Goal: Find specific page/section: Find specific page/section

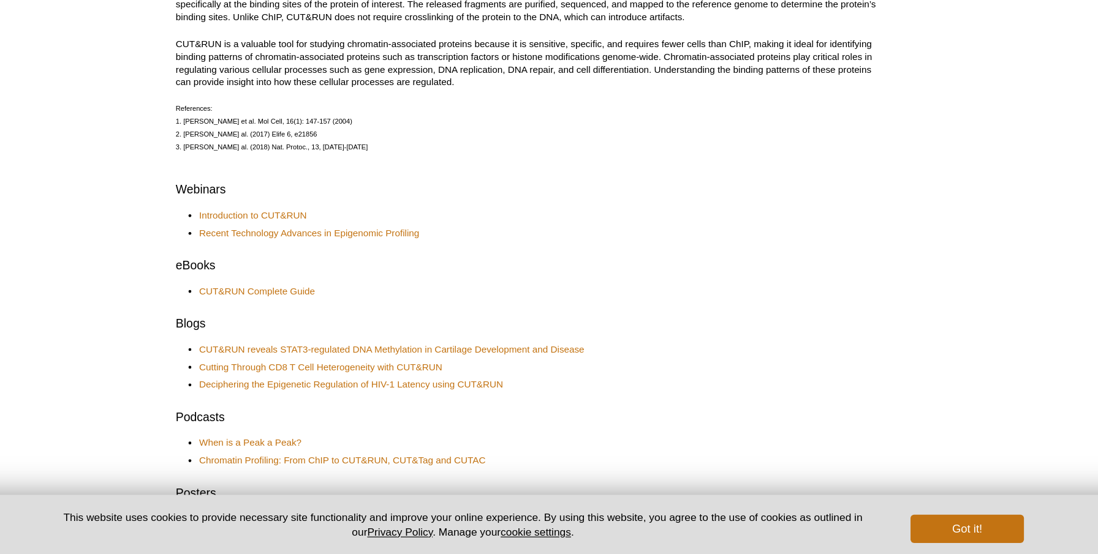
scroll to position [357, 0]
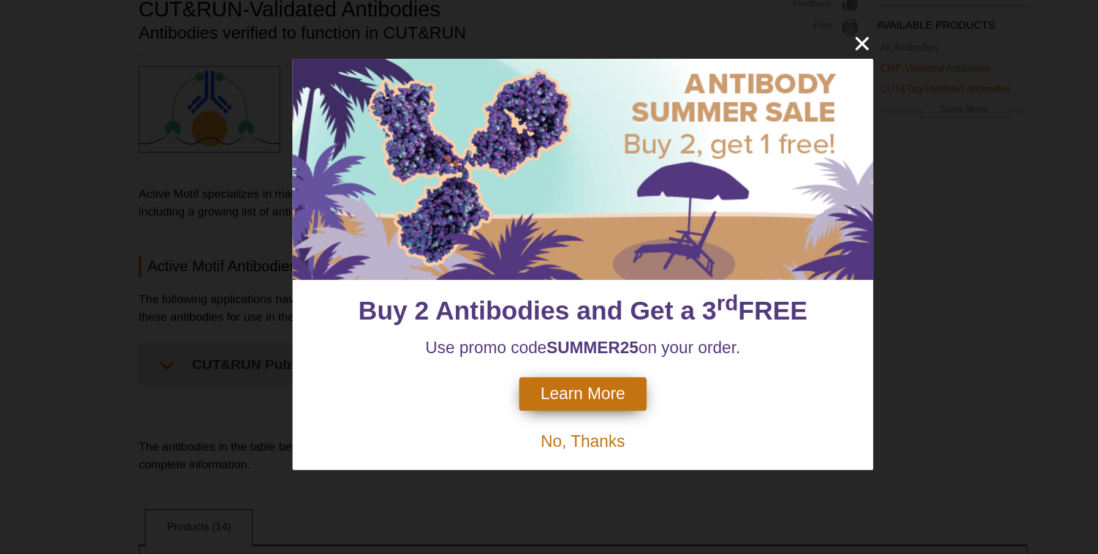
scroll to position [4, 0]
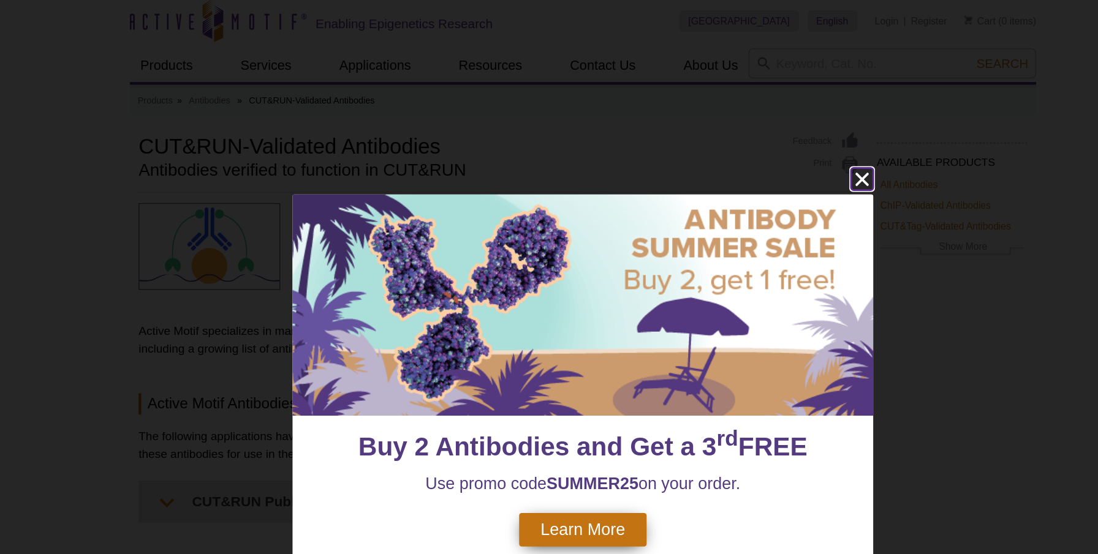
click at [744, 128] on icon "close" at bounding box center [741, 123] width 15 height 15
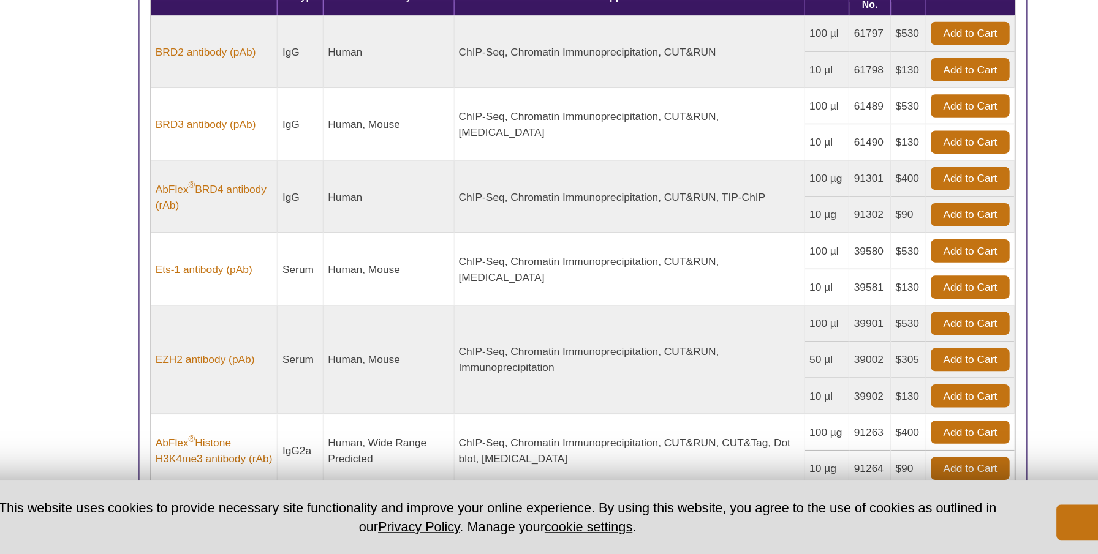
scroll to position [409, 0]
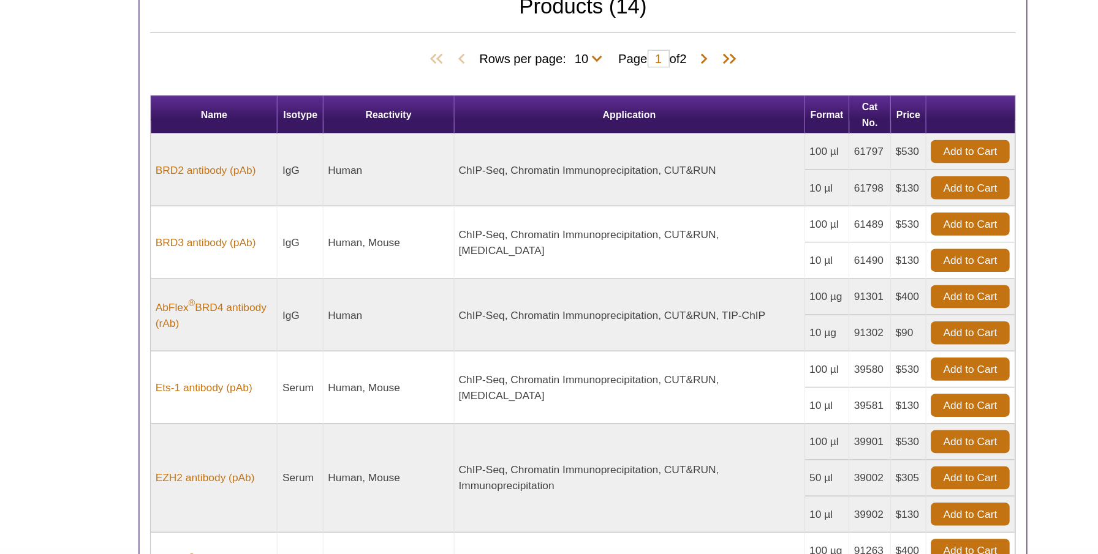
click at [546, 123] on span "Rows per page: 10 All 10" at bounding box center [522, 129] width 90 height 12
click at [547, 127] on select "10 All" at bounding box center [547, 132] width 21 height 11
select select "14"
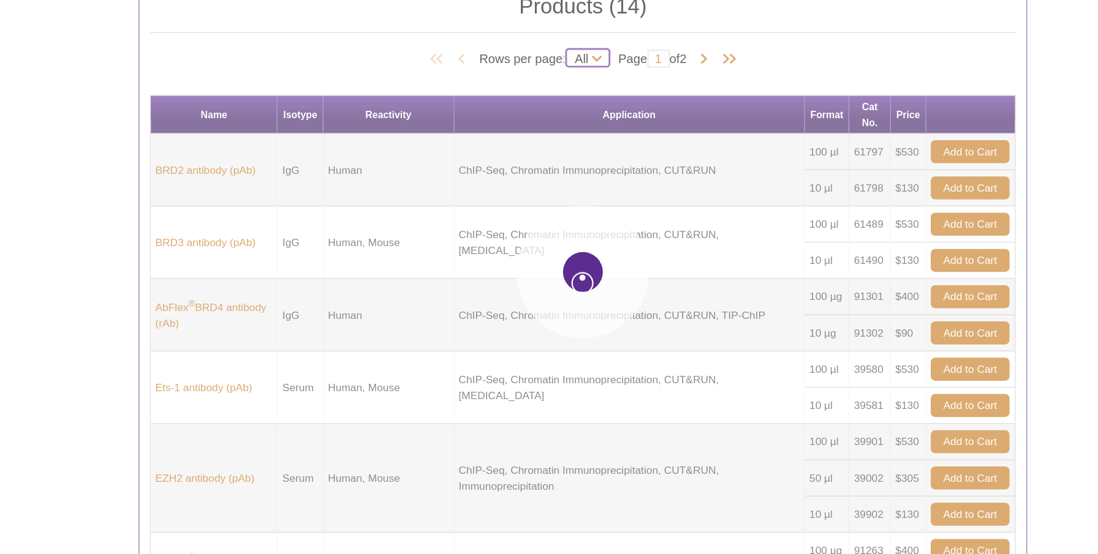
select select "14"
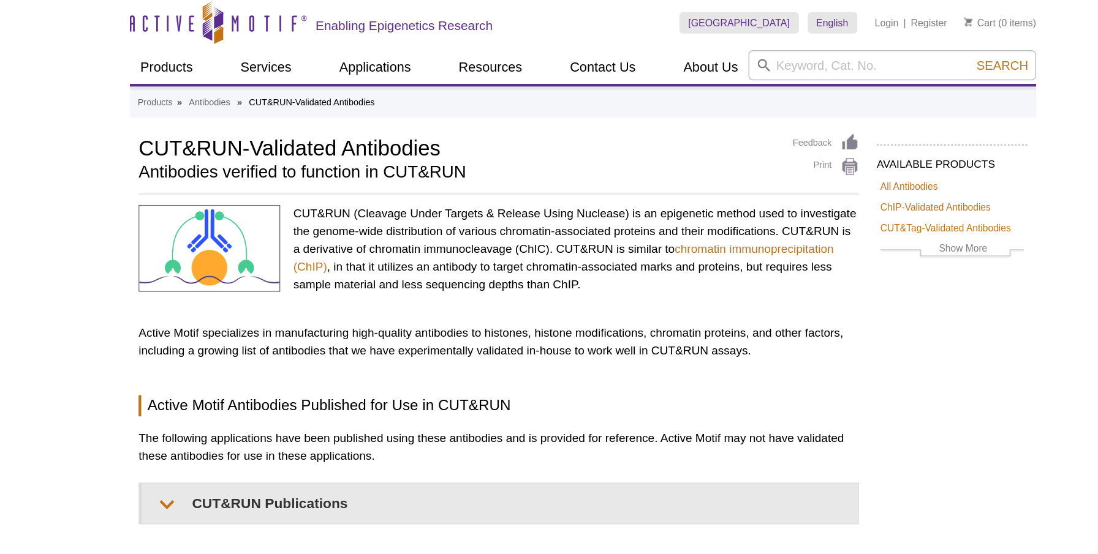
scroll to position [0, 0]
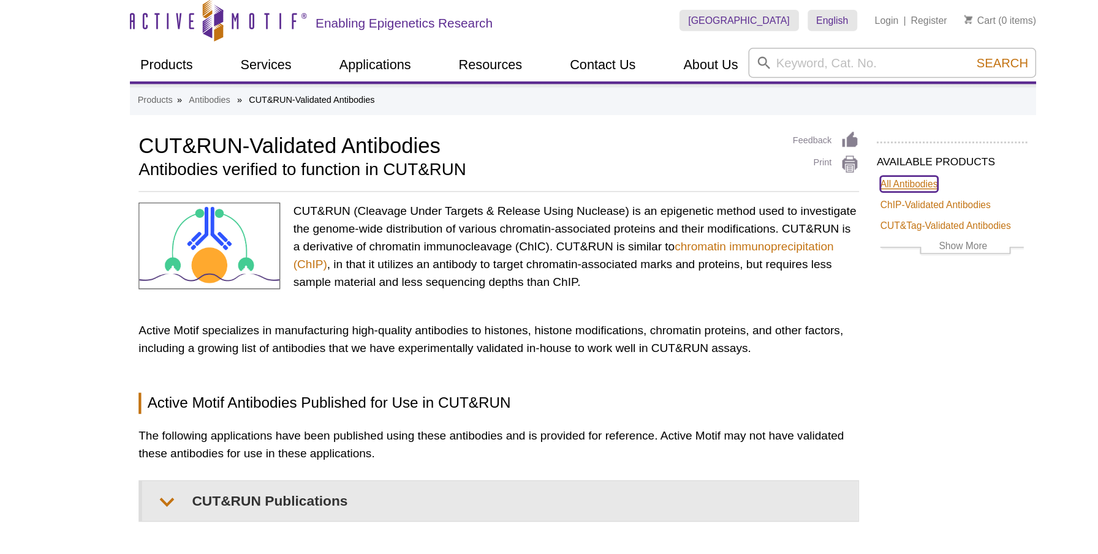
click at [771, 130] on link "All Antibodies" at bounding box center [775, 131] width 40 height 11
click at [769, 131] on link "All Antibodies" at bounding box center [775, 131] width 40 height 11
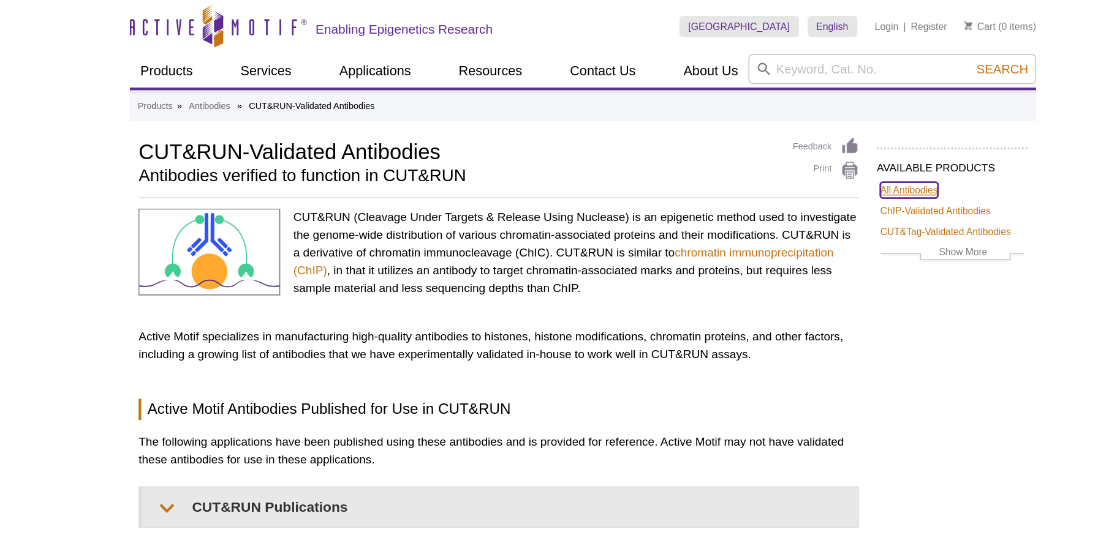
click at [768, 130] on link "All Antibodies" at bounding box center [775, 131] width 40 height 11
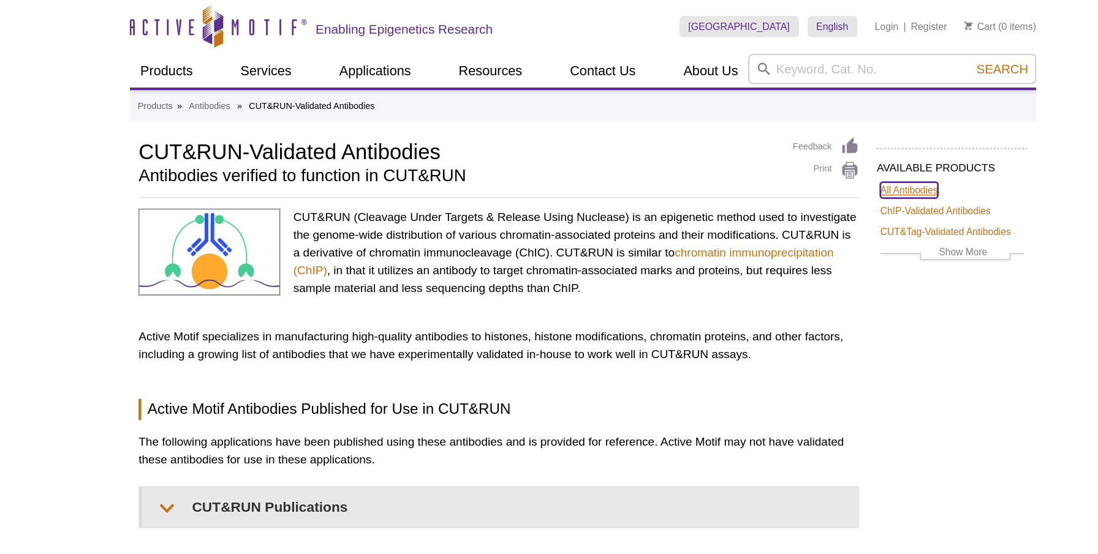
click at [768, 130] on link "All Antibodies" at bounding box center [775, 131] width 40 height 11
click at [768, 137] on li "All Antibodies" at bounding box center [804, 131] width 104 height 15
click at [768, 136] on link "All Antibodies" at bounding box center [775, 131] width 40 height 11
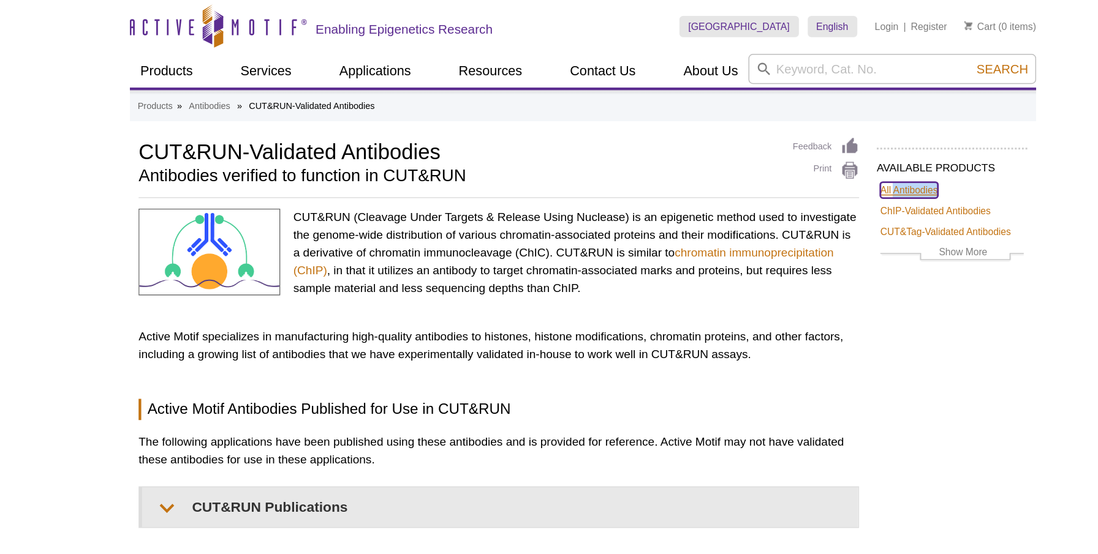
click at [768, 136] on link "All Antibodies" at bounding box center [775, 131] width 40 height 11
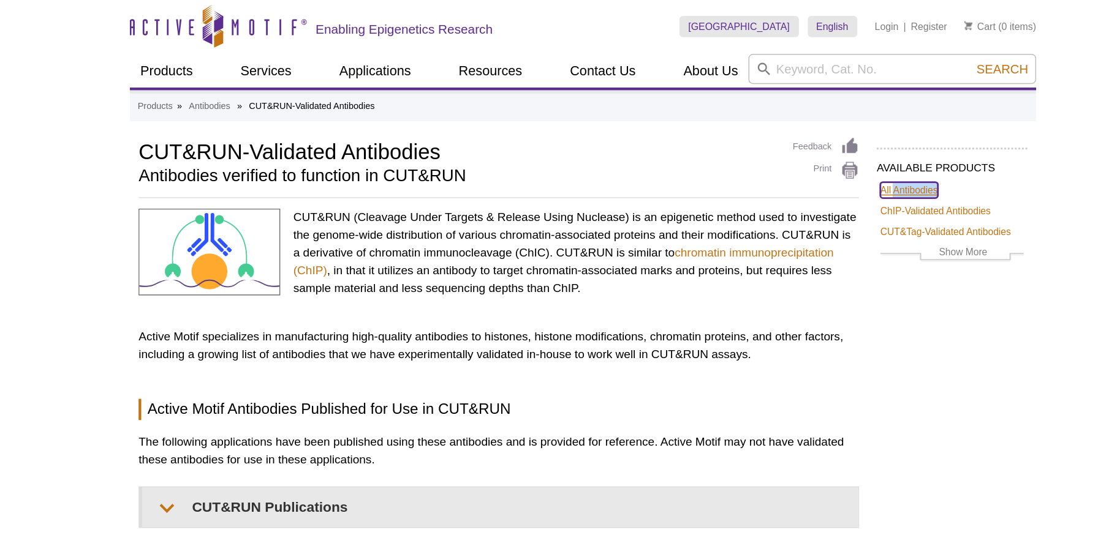
click at [768, 136] on link "All Antibodies" at bounding box center [775, 131] width 40 height 11
